Goal: Task Accomplishment & Management: Use online tool/utility

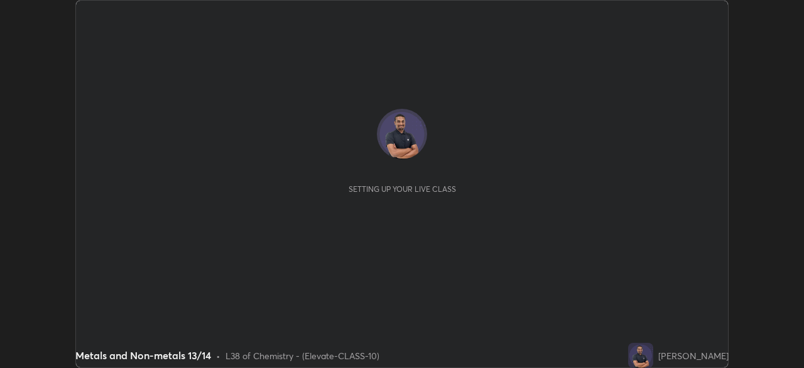
scroll to position [368, 804]
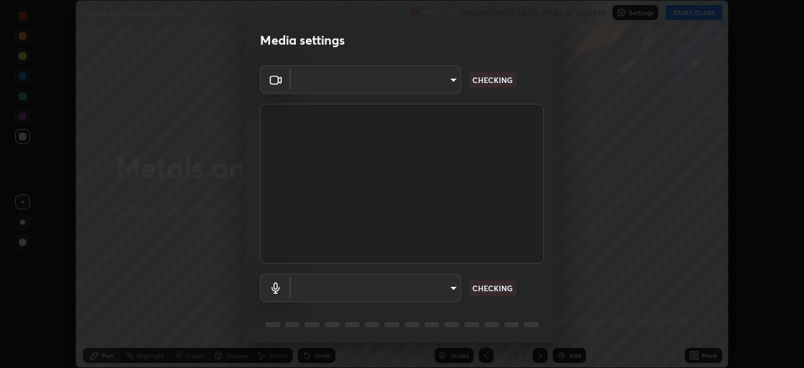
type input "4d63cd10dcc1379e9927399513255d12d620b7bbb39ca773e0f9116a90128a71"
click at [427, 292] on body "Erase all Metals and Non-metals 13/14 Recording WAS SCHEDULED TO START AT 6:45 …" at bounding box center [402, 184] width 804 height 368
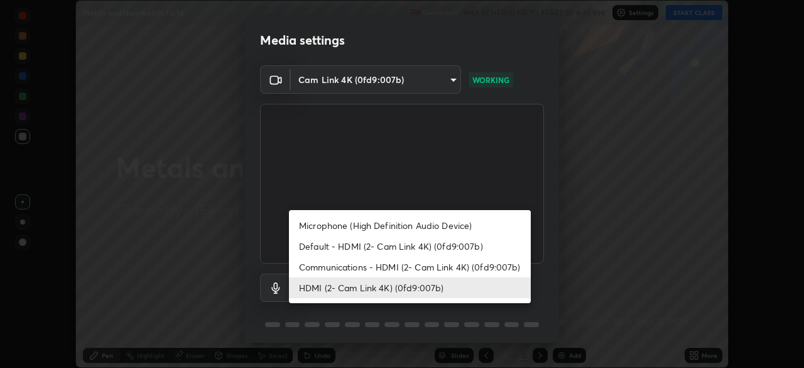
click at [405, 266] on li "Communications - HDMI (2- Cam Link 4K) (0fd9:007b)" at bounding box center [410, 266] width 242 height 21
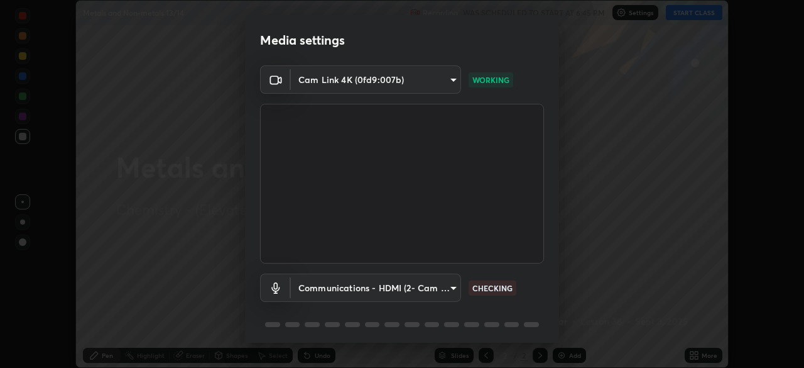
click at [400, 290] on li "HDMI (2- Cam Link 4K) (0fd9:007b)" at bounding box center [379, 287] width 181 height 12
type input "69b458bb6365b4cb8143660b0d50b39c56070ce8c7bb282217003b2a9c4a58b8"
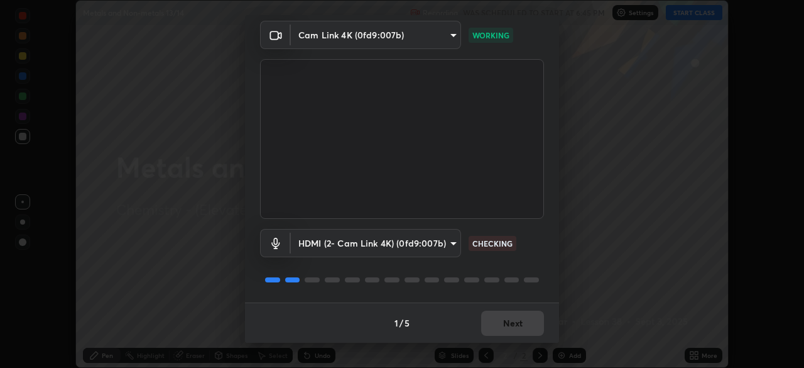
click at [505, 327] on div "1 / 5 Next" at bounding box center [402, 322] width 314 height 40
click at [508, 330] on div "1 / 5 Next" at bounding box center [402, 322] width 314 height 40
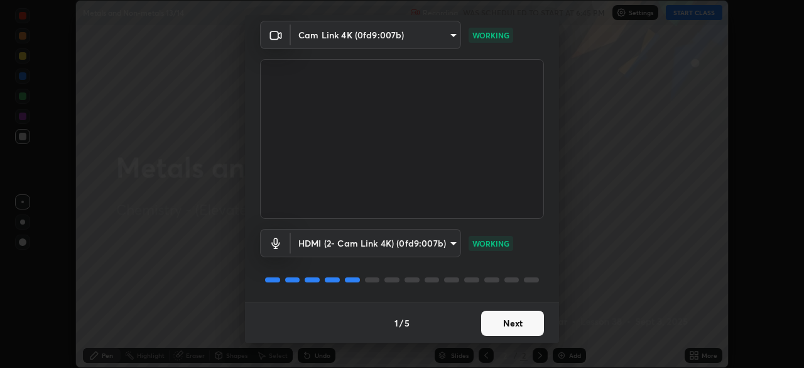
click at [506, 324] on button "Next" at bounding box center [512, 322] width 63 height 25
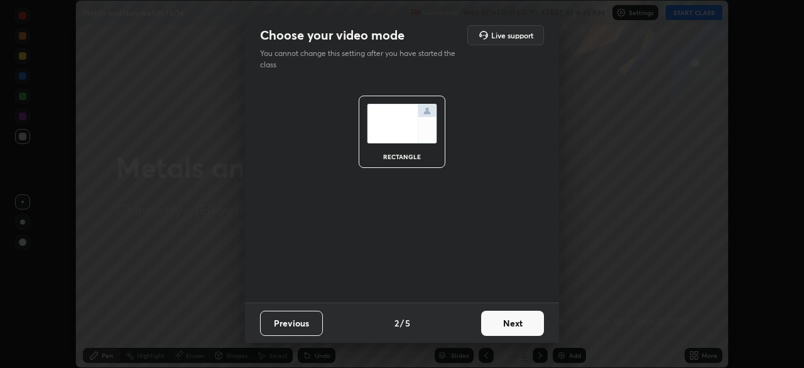
scroll to position [0, 0]
click at [518, 329] on button "Next" at bounding box center [512, 322] width 63 height 25
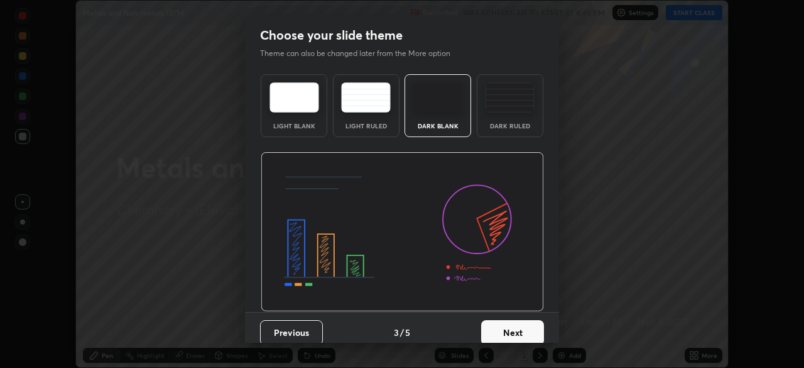
click at [528, 327] on button "Next" at bounding box center [512, 332] width 63 height 25
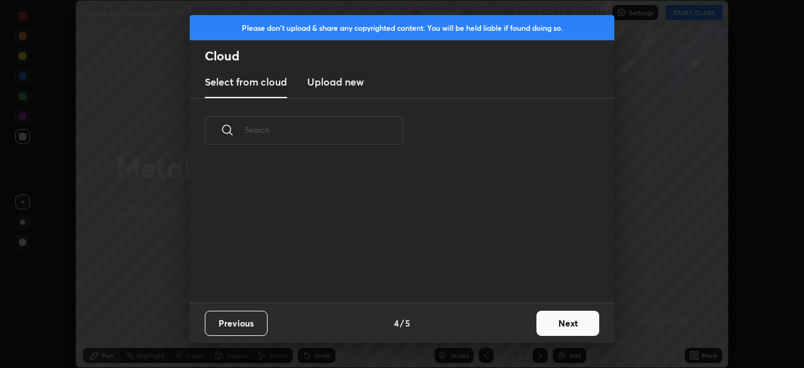
click at [538, 330] on button "Next" at bounding box center [568, 322] width 63 height 25
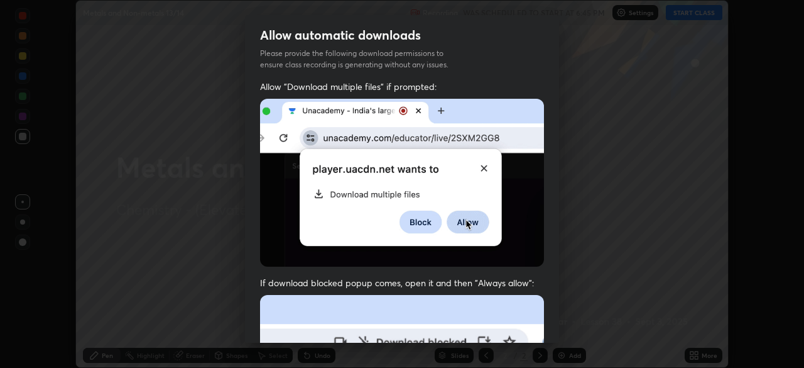
click at [559, 321] on div "Allow automatic downloads Please provide the following download permissions to …" at bounding box center [402, 184] width 804 height 368
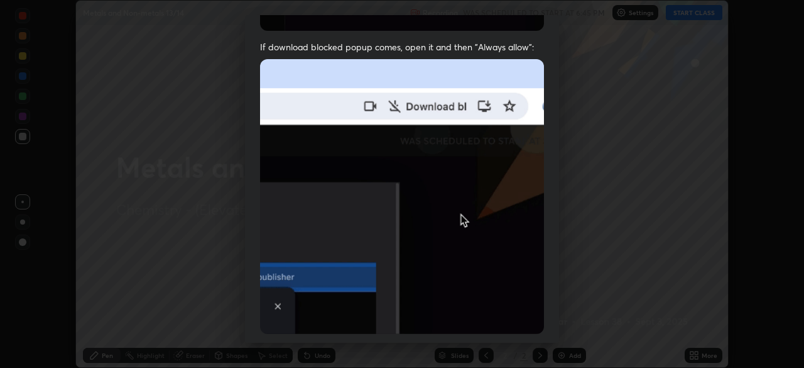
scroll to position [301, 0]
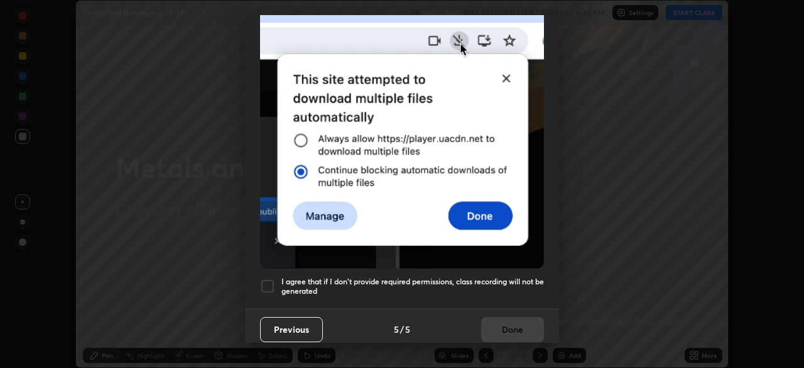
click at [272, 334] on button "Previous" at bounding box center [291, 329] width 63 height 25
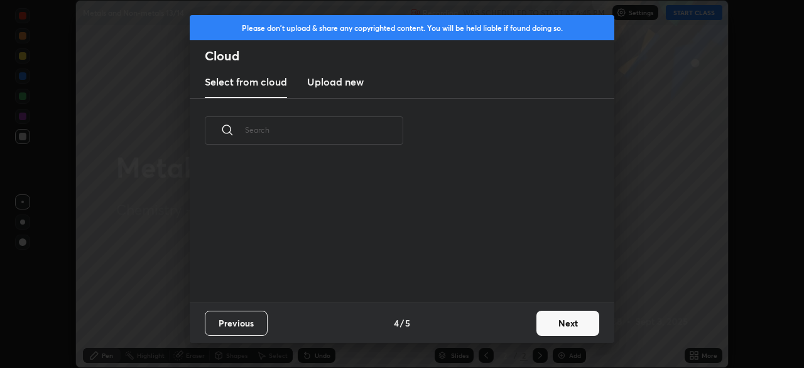
scroll to position [139, 403]
click at [557, 327] on button "Next" at bounding box center [568, 322] width 63 height 25
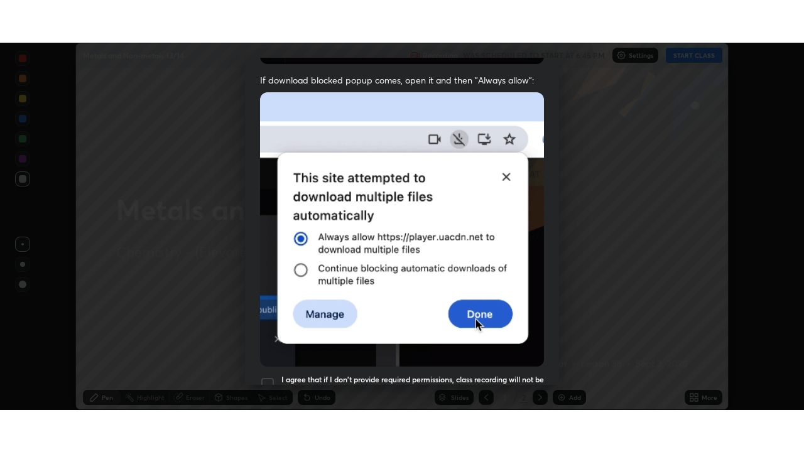
scroll to position [301, 0]
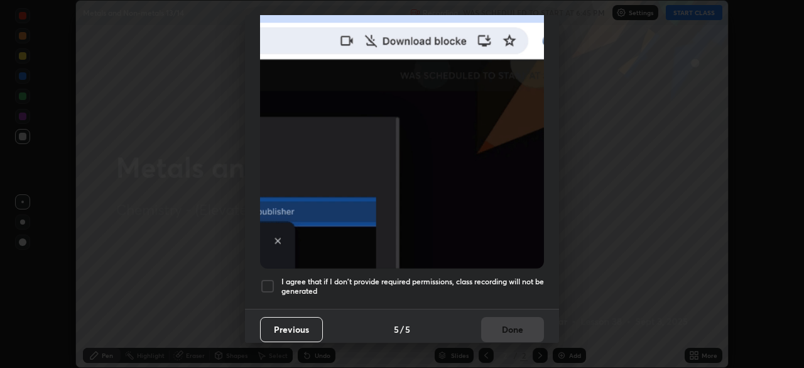
click at [266, 278] on div at bounding box center [267, 285] width 15 height 15
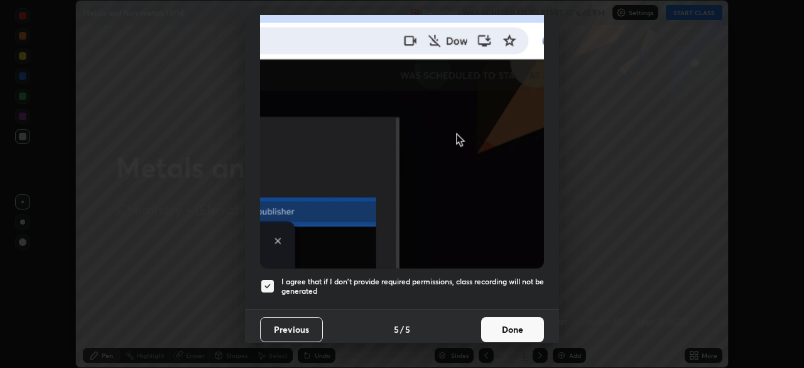
click at [513, 325] on button "Done" at bounding box center [512, 329] width 63 height 25
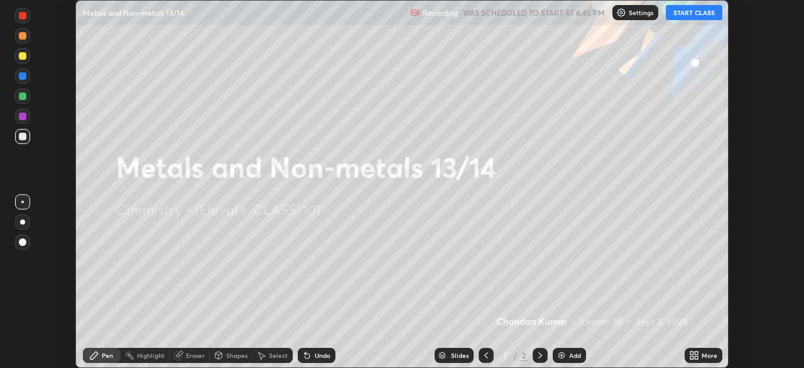
click at [690, 356] on icon at bounding box center [691, 357] width 3 height 3
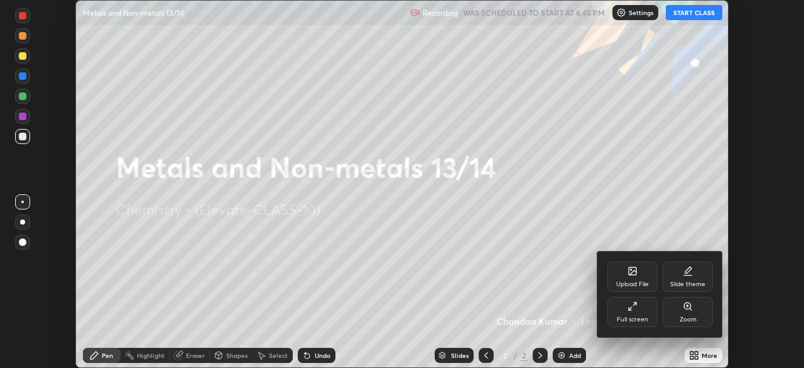
click at [630, 309] on icon at bounding box center [630, 308] width 3 height 3
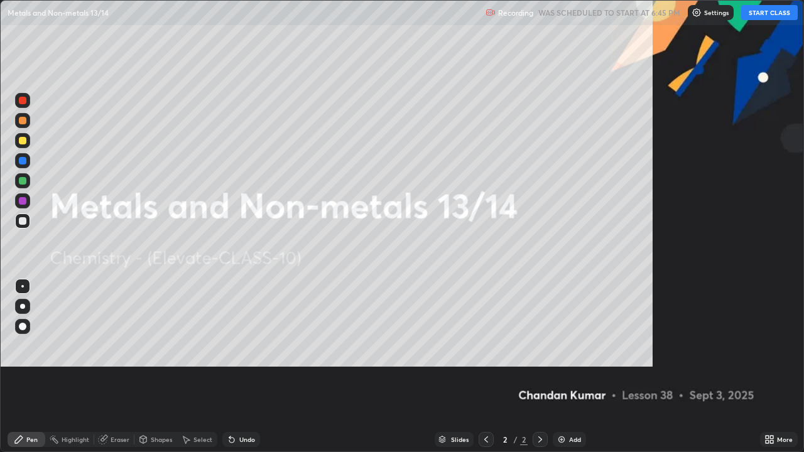
scroll to position [452, 804]
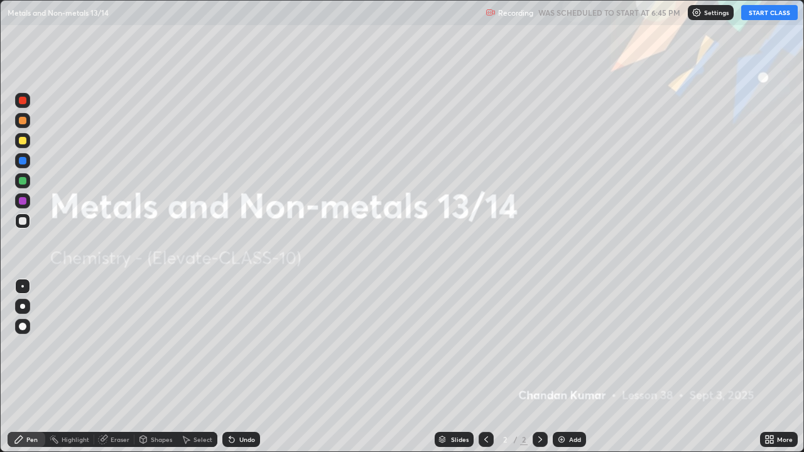
click at [763, 12] on button "START CLASS" at bounding box center [769, 12] width 57 height 15
click at [765, 13] on button "START CLASS" at bounding box center [769, 12] width 57 height 15
click at [567, 367] on div "Add" at bounding box center [569, 439] width 33 height 15
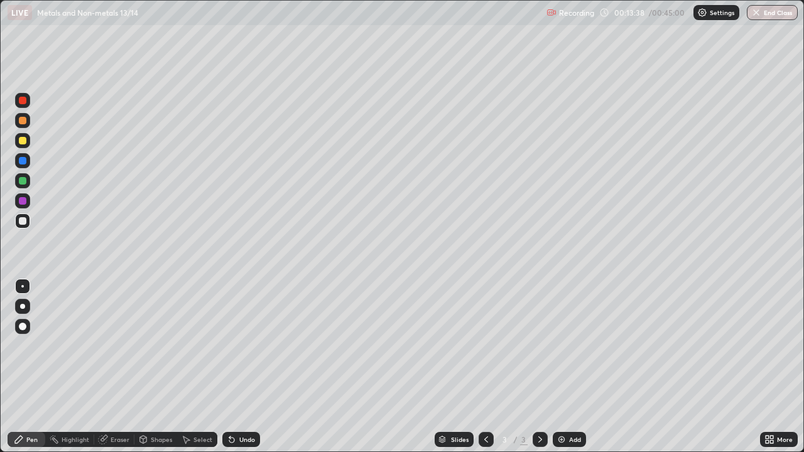
click at [585, 367] on div "Slides 3 / 3 Add" at bounding box center [510, 439] width 500 height 25
click at [572, 367] on div "Add" at bounding box center [575, 440] width 12 height 6
click at [569, 367] on div "Add" at bounding box center [575, 440] width 12 height 6
click at [24, 141] on div at bounding box center [23, 141] width 8 height 8
click at [120, 367] on div "Eraser" at bounding box center [114, 439] width 40 height 15
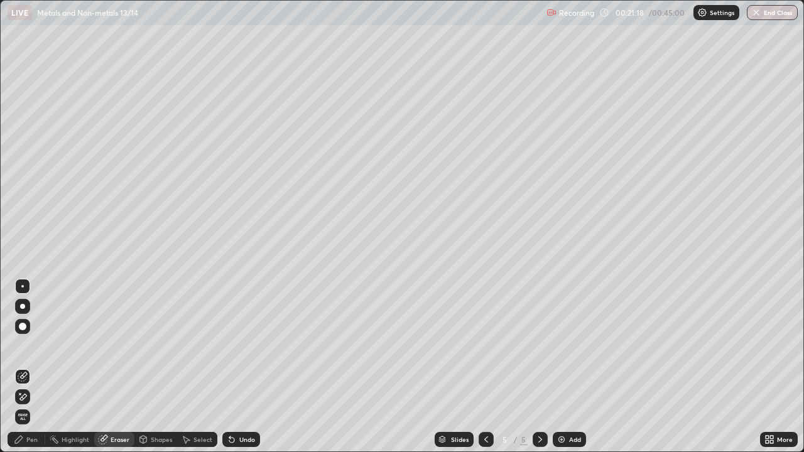
click at [29, 367] on div "Pen" at bounding box center [31, 440] width 11 height 6
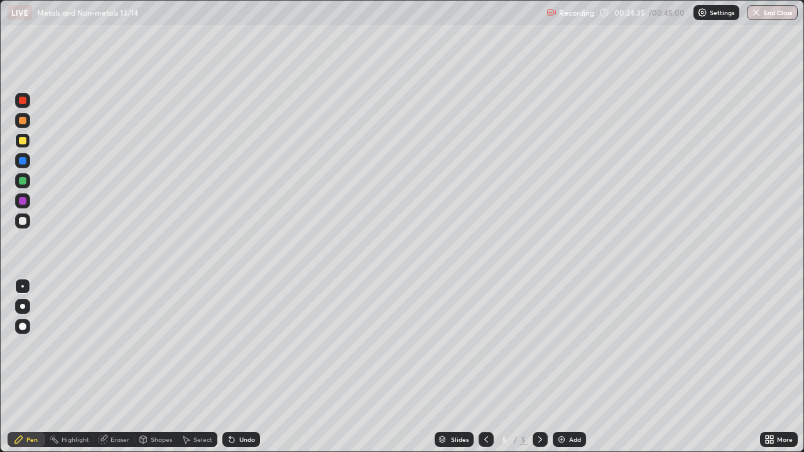
click at [567, 367] on div "Add" at bounding box center [569, 439] width 33 height 15
click at [25, 102] on div at bounding box center [23, 101] width 8 height 8
click at [68, 367] on div "Highlight" at bounding box center [76, 440] width 28 height 6
click at [21, 180] on div at bounding box center [23, 181] width 8 height 8
click at [28, 367] on div "Pen" at bounding box center [27, 439] width 38 height 15
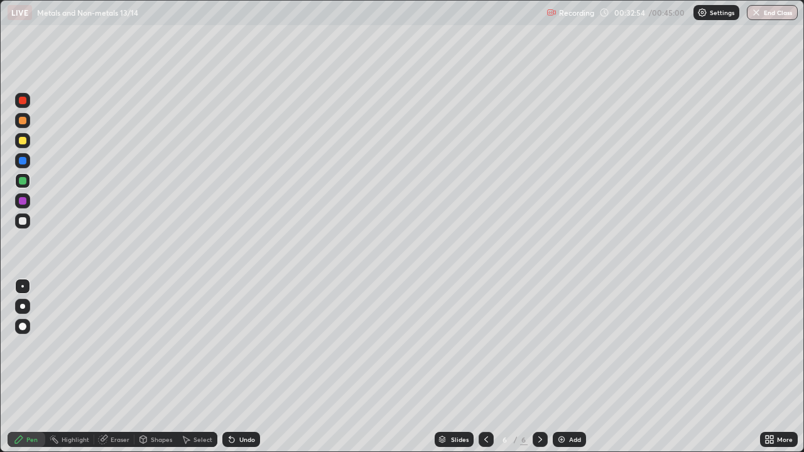
click at [569, 367] on div "Add" at bounding box center [569, 439] width 33 height 15
click at [579, 367] on div "Add" at bounding box center [575, 440] width 12 height 6
click at [487, 367] on div at bounding box center [486, 439] width 15 height 15
click at [124, 367] on div "Eraser" at bounding box center [120, 440] width 19 height 6
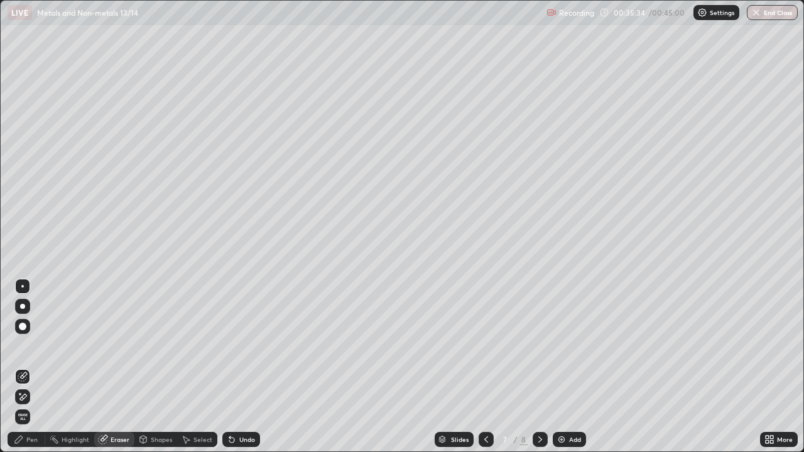
click at [26, 367] on div "Pen" at bounding box center [27, 439] width 38 height 15
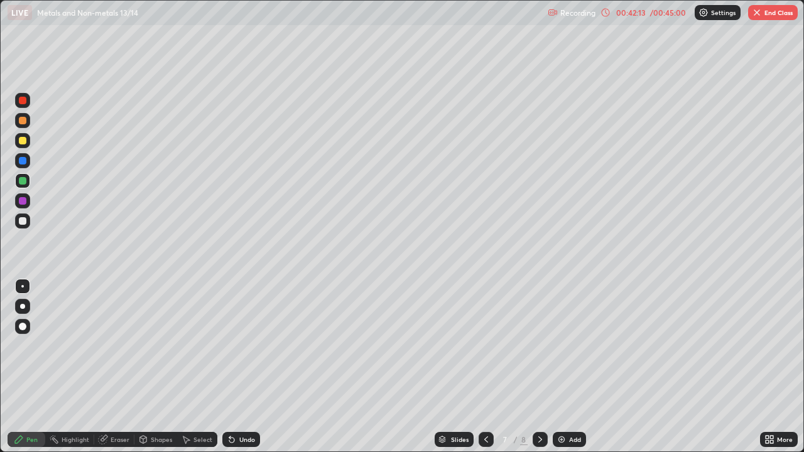
click at [769, 18] on button "End Class" at bounding box center [773, 12] width 50 height 15
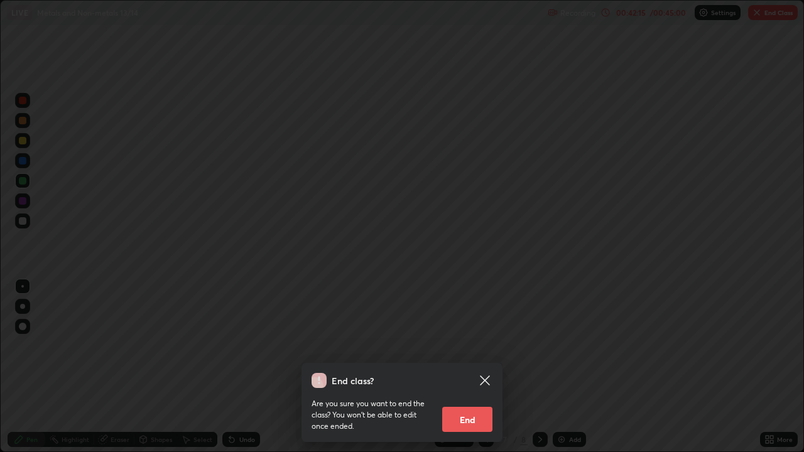
click at [467, 367] on button "End" at bounding box center [467, 419] width 50 height 25
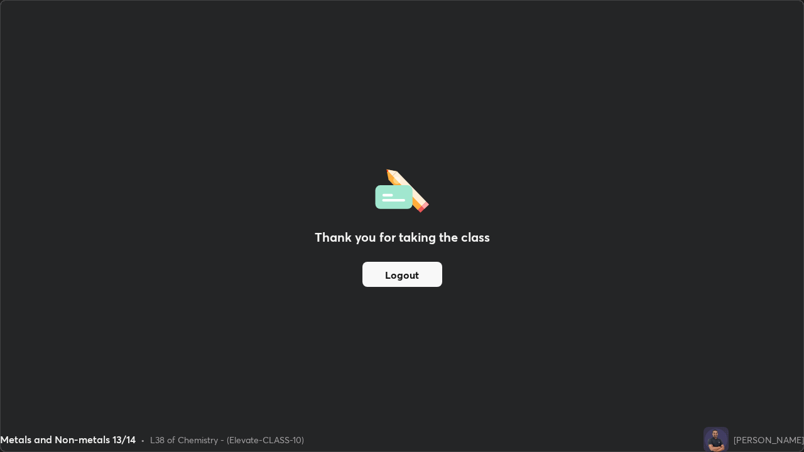
click at [379, 275] on button "Logout" at bounding box center [403, 274] width 80 height 25
